Goal: Navigation & Orientation: Find specific page/section

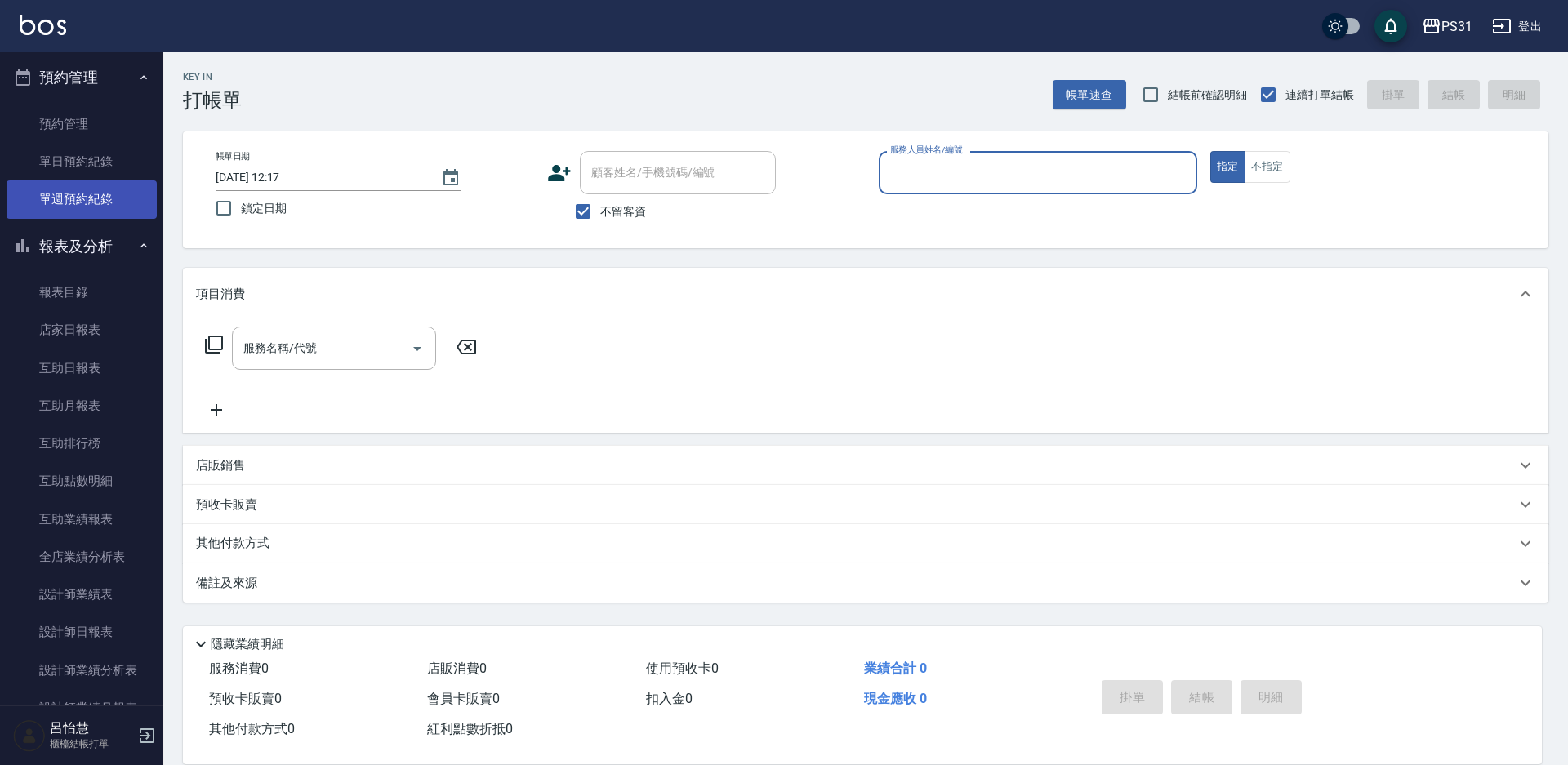
scroll to position [327, 0]
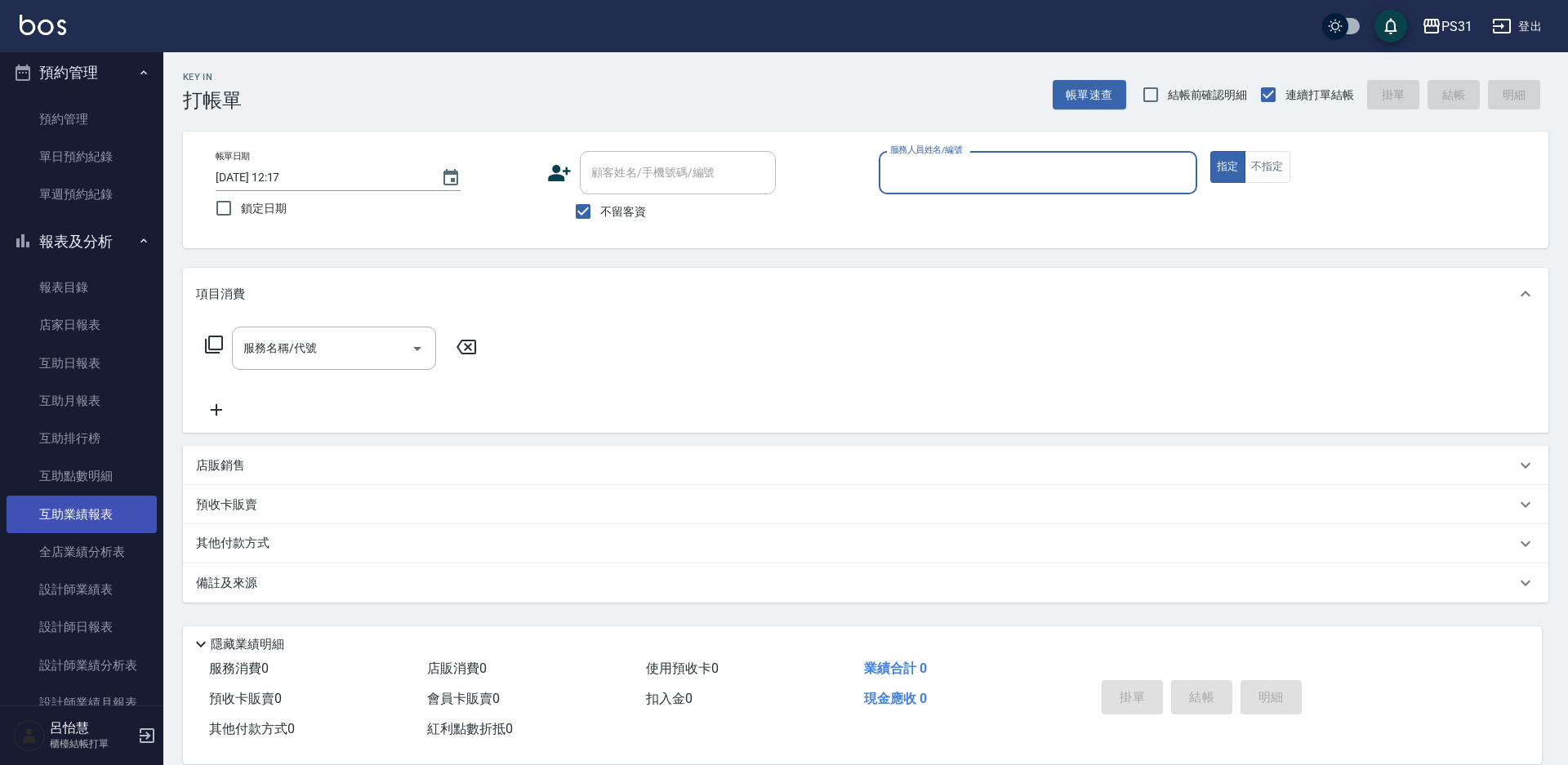
click at [97, 513] on link "互助業績報表" at bounding box center [81, 514] width 150 height 38
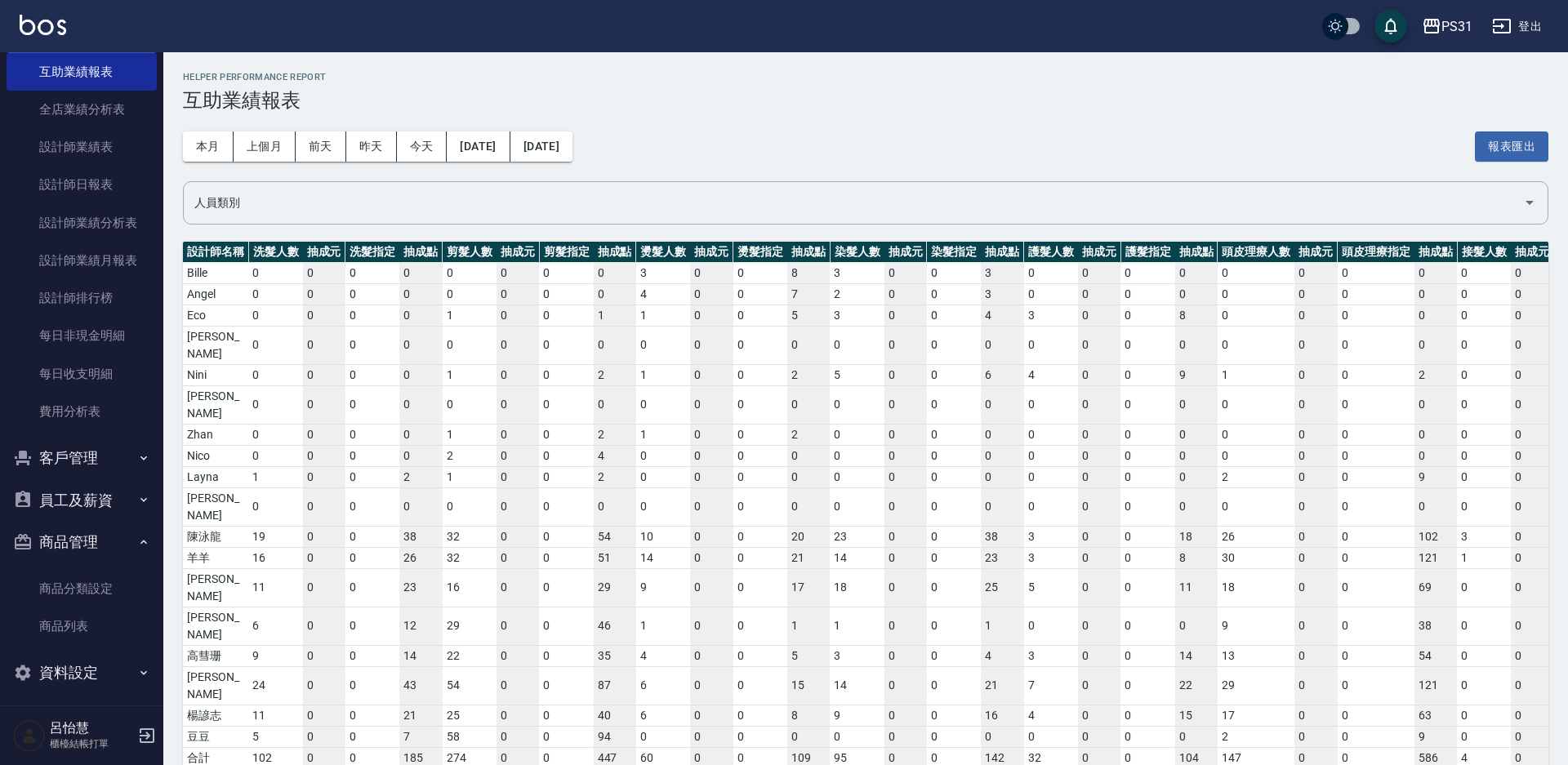
scroll to position [777, 0]
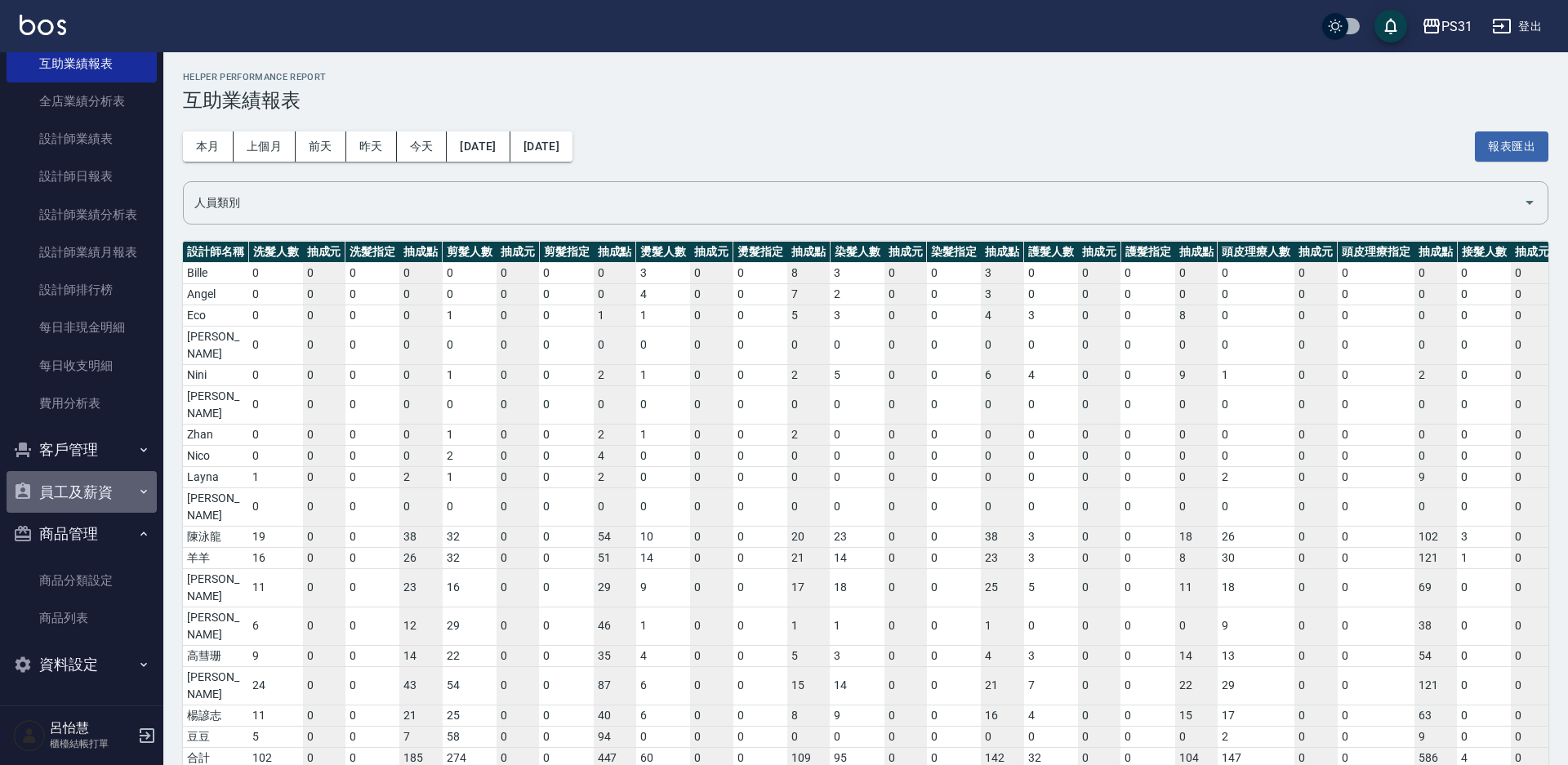
click at [108, 483] on button "員工及薪資" at bounding box center [81, 492] width 150 height 43
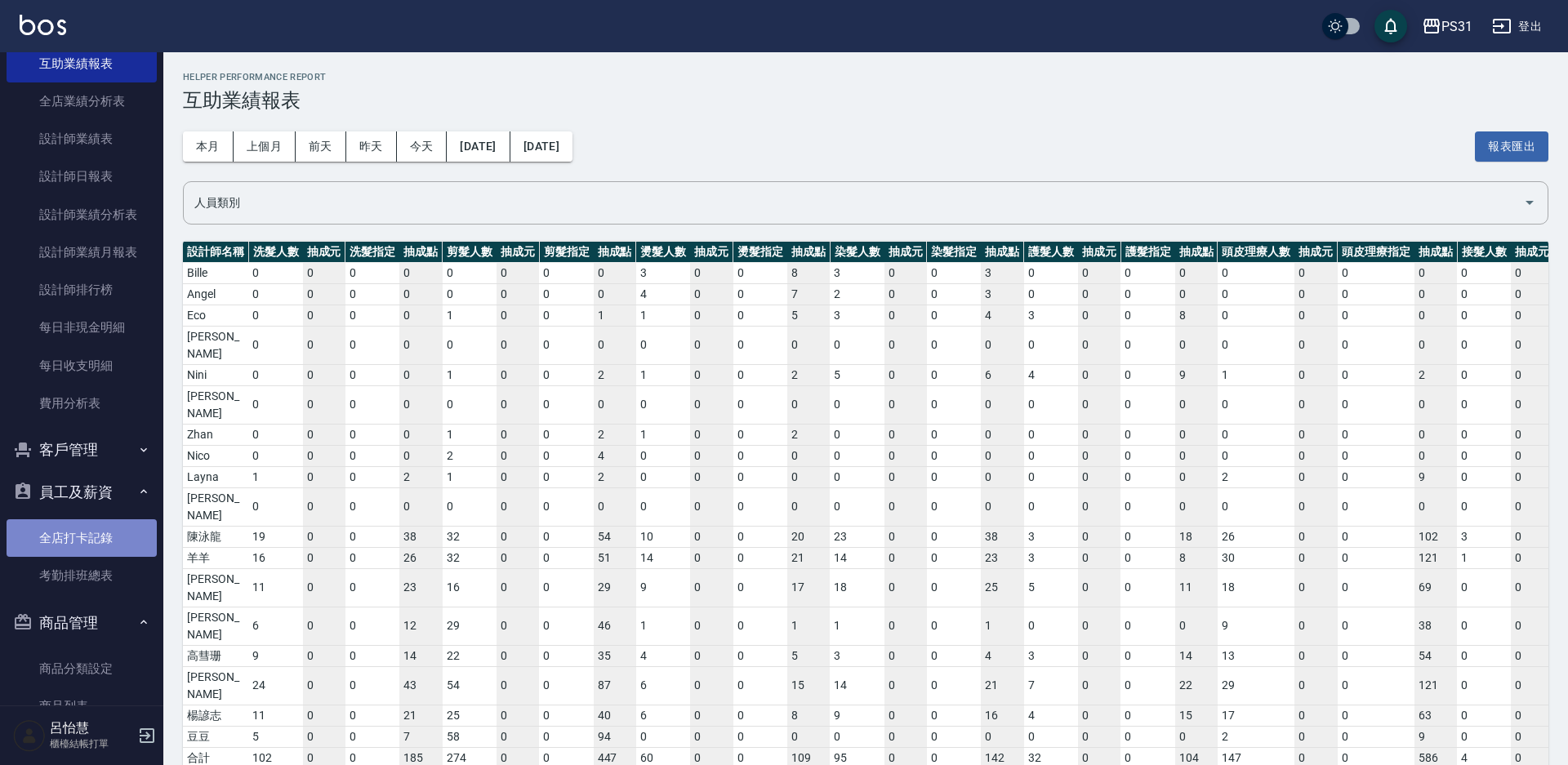
click at [119, 533] on link "全店打卡記錄" at bounding box center [81, 538] width 150 height 38
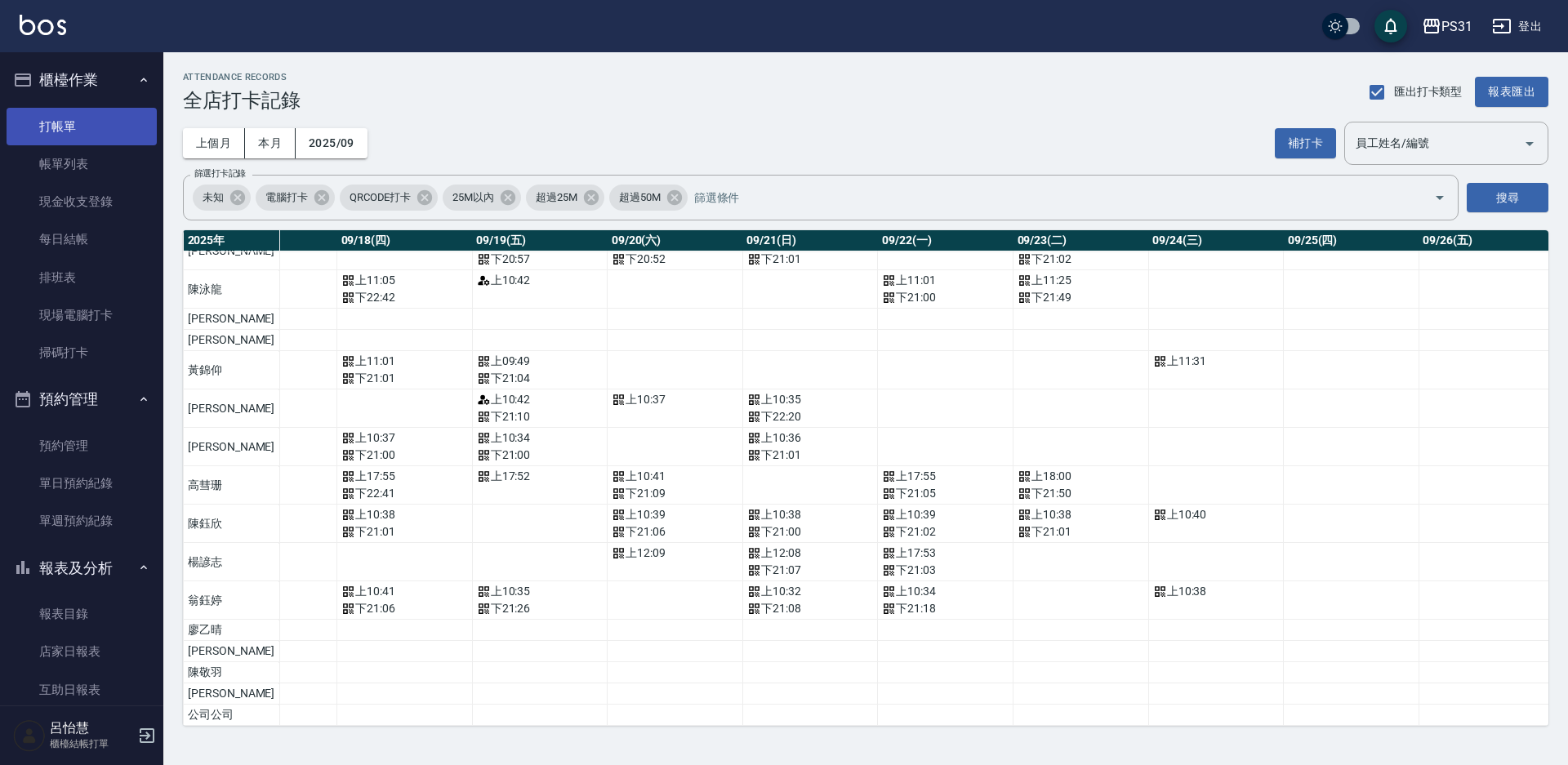
click at [52, 116] on link "打帳單" at bounding box center [81, 127] width 150 height 38
